Goal: Transaction & Acquisition: Purchase product/service

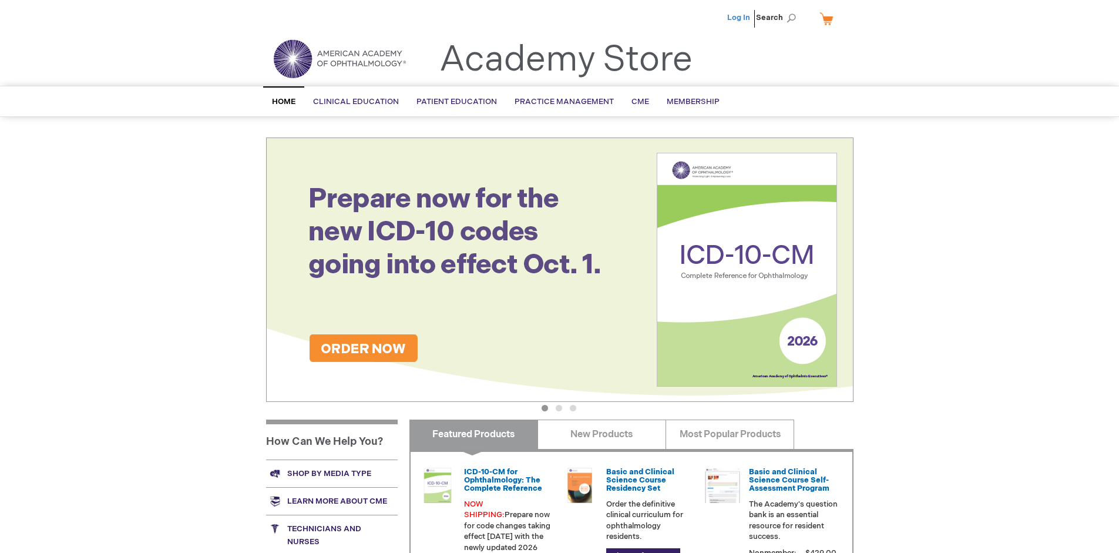
click at [740, 18] on link "Log In" at bounding box center [739, 17] width 23 height 9
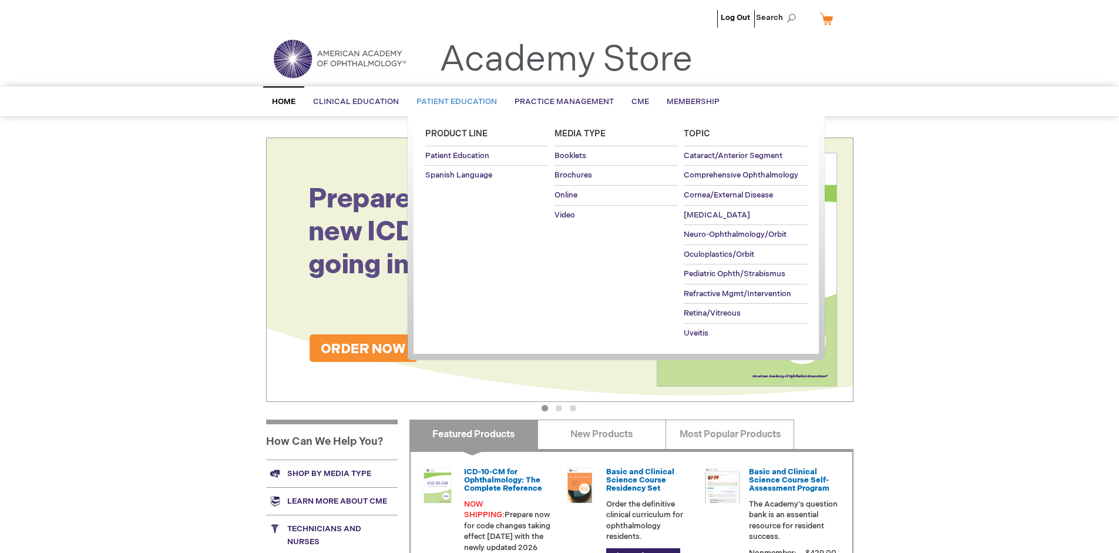
click at [454, 102] on span "Patient Education" at bounding box center [457, 101] width 81 height 9
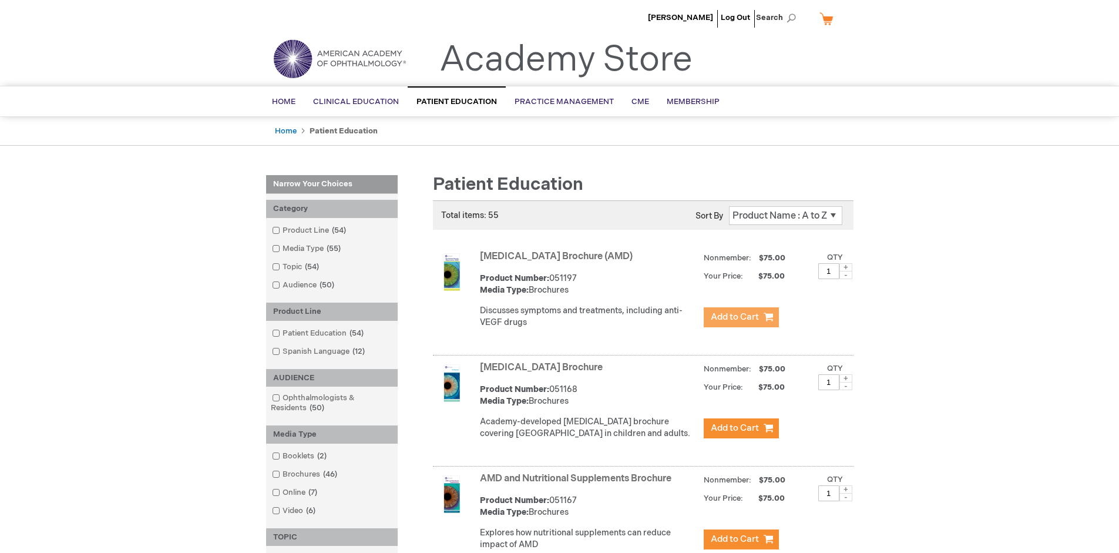
click at [741, 317] on span "Add to Cart" at bounding box center [735, 316] width 48 height 11
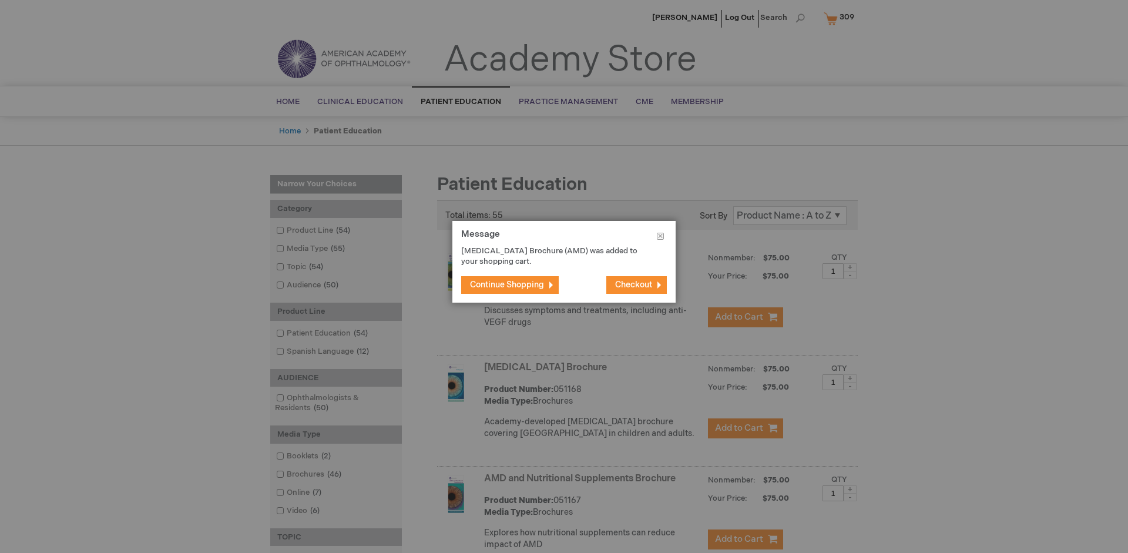
click at [507, 284] on span "Continue Shopping" at bounding box center [507, 285] width 74 height 10
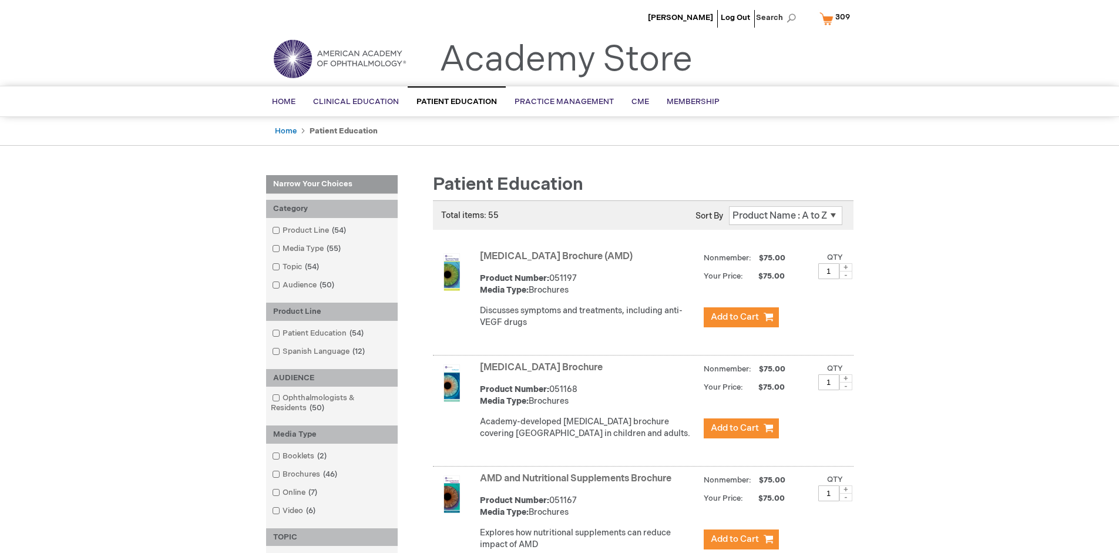
click at [578, 484] on link "AMD and Nutritional Supplements Brochure" at bounding box center [576, 478] width 192 height 11
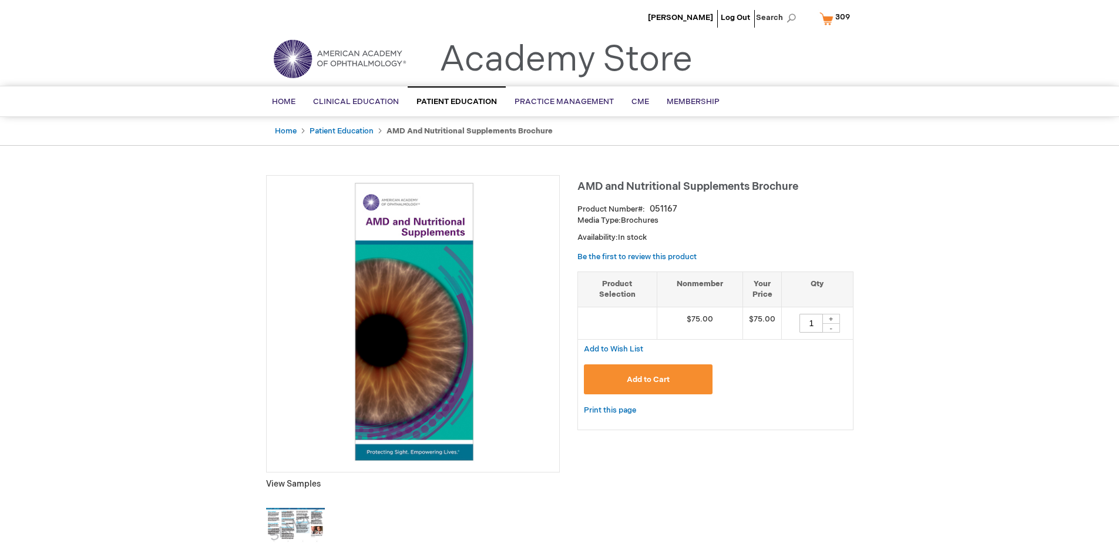
click at [648, 379] on span "Add to Cart" at bounding box center [648, 379] width 43 height 9
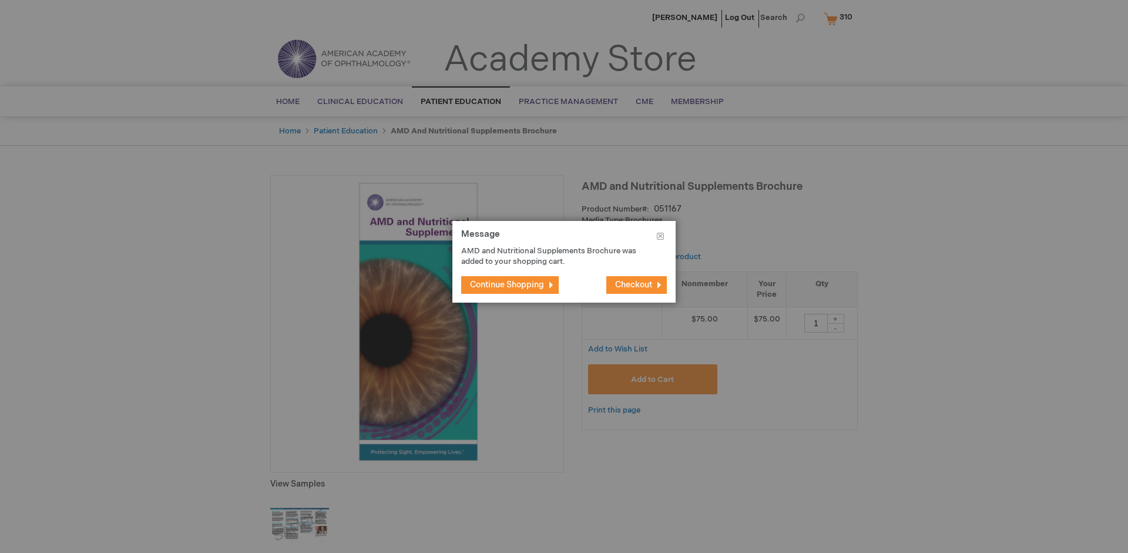
click at [507, 284] on span "Continue Shopping" at bounding box center [507, 285] width 74 height 10
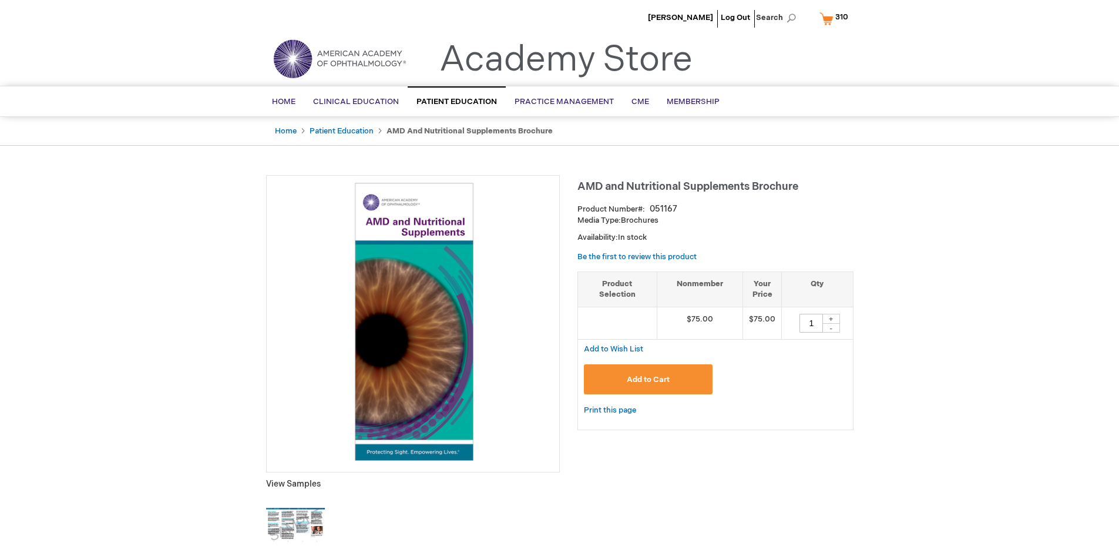
click at [836, 18] on span "310" at bounding box center [842, 16] width 13 height 9
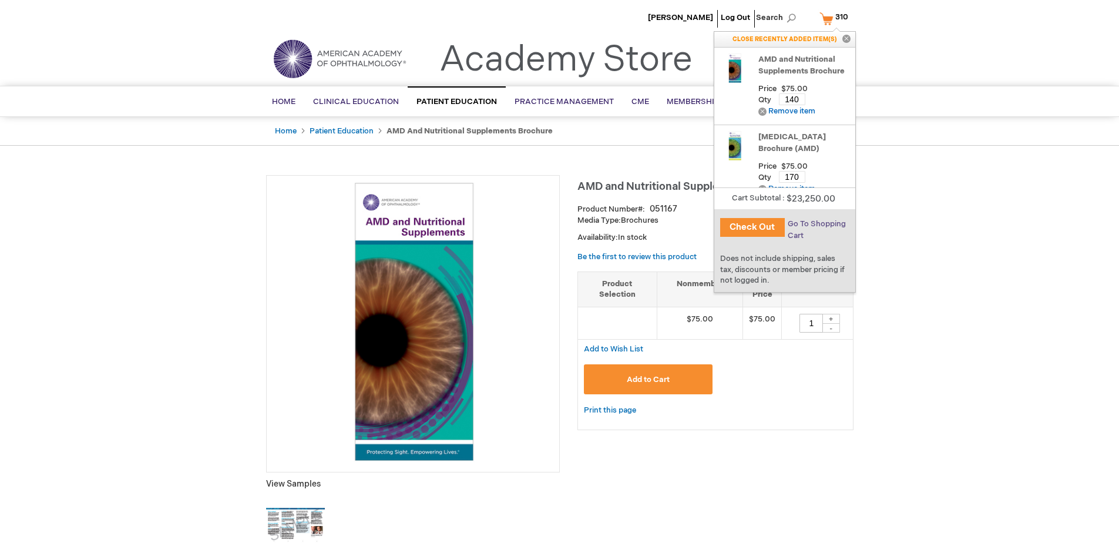
click at [816, 224] on span "Go To Shopping Cart" at bounding box center [817, 229] width 58 height 21
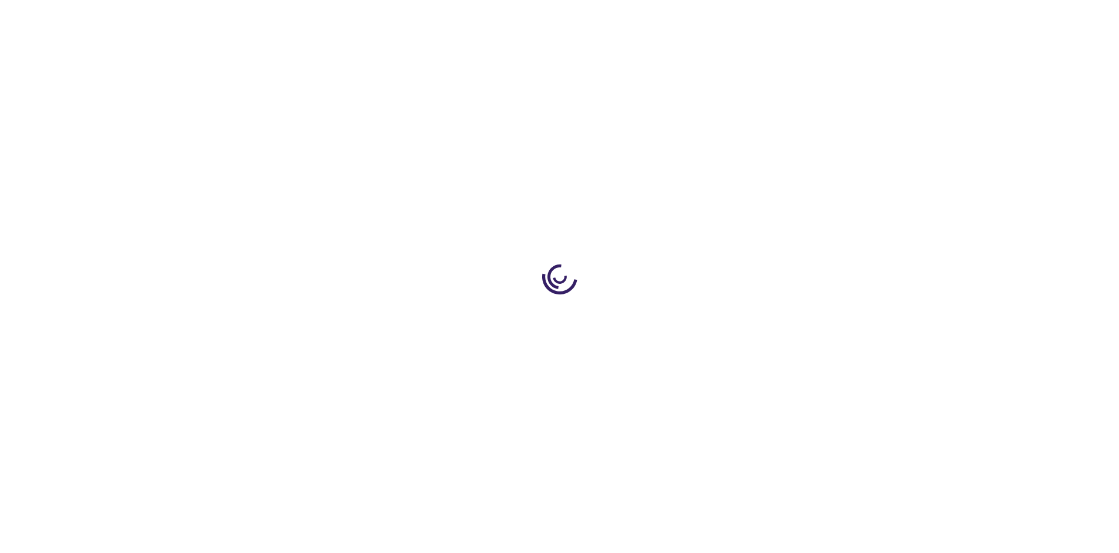
select select "US"
select select "41"
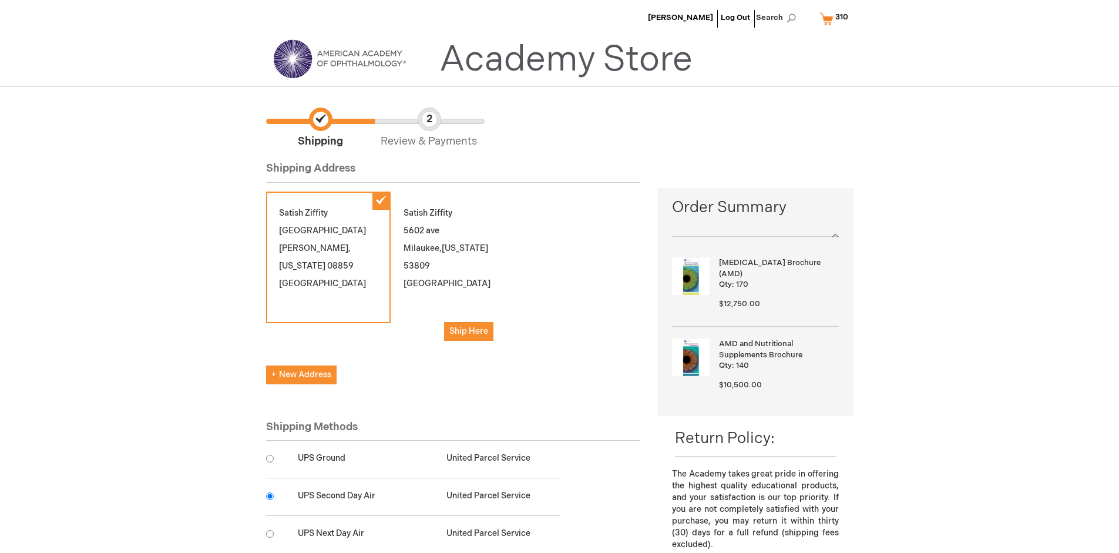
click at [270, 496] on input "radio" at bounding box center [270, 496] width 8 height 8
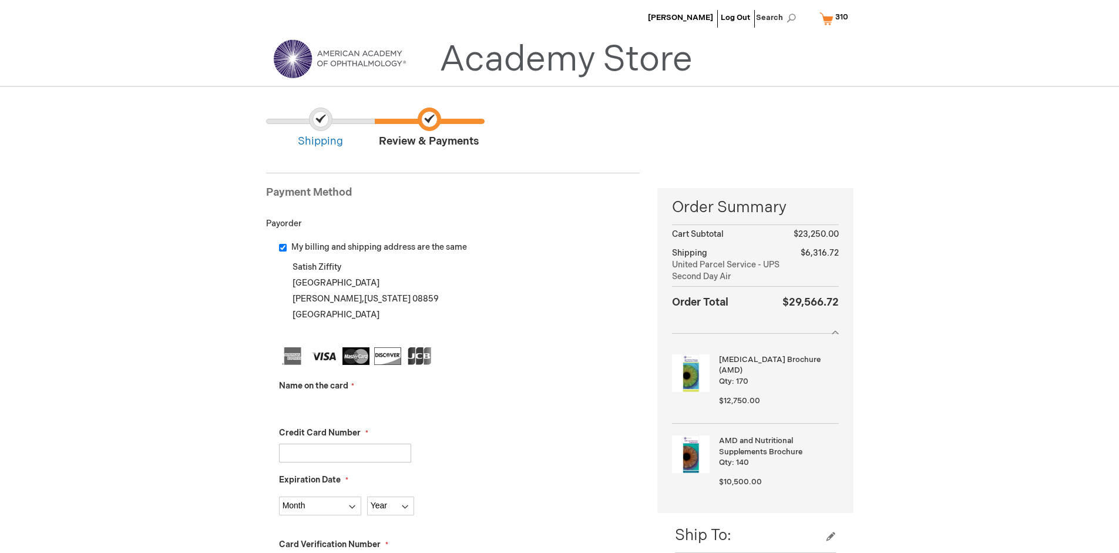
click at [345, 405] on input "Name on the card" at bounding box center [345, 406] width 132 height 19
